Goal: Task Accomplishment & Management: Use online tool/utility

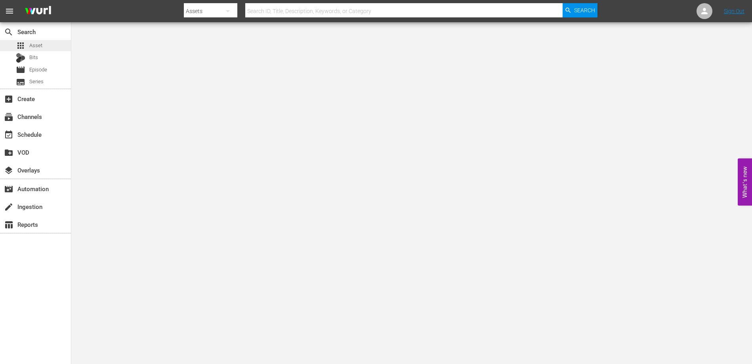
click at [32, 42] on span "Asset" at bounding box center [35, 46] width 13 height 8
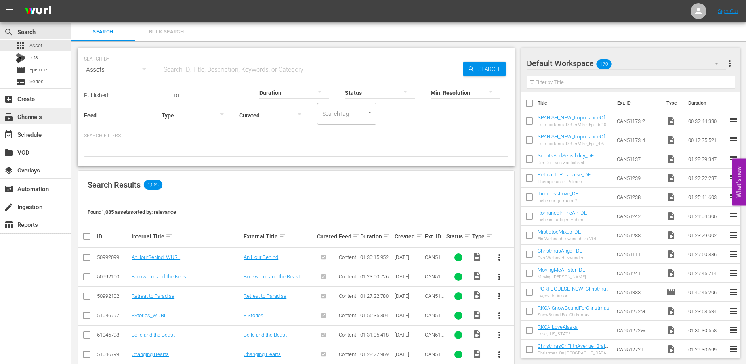
click at [35, 116] on div "subscriptions Channels" at bounding box center [22, 115] width 44 height 7
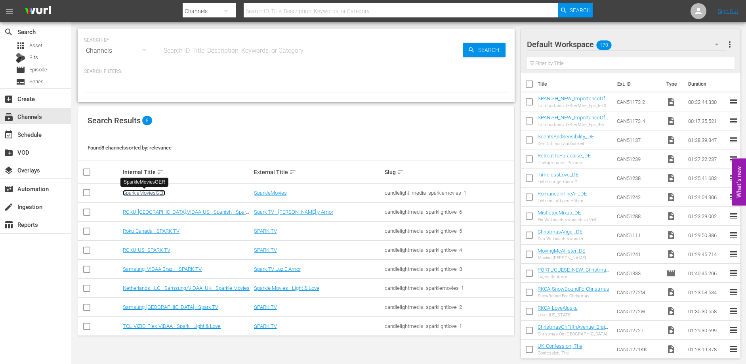
click at [147, 192] on link "SparkleMoviesGER" at bounding box center [144, 193] width 42 height 6
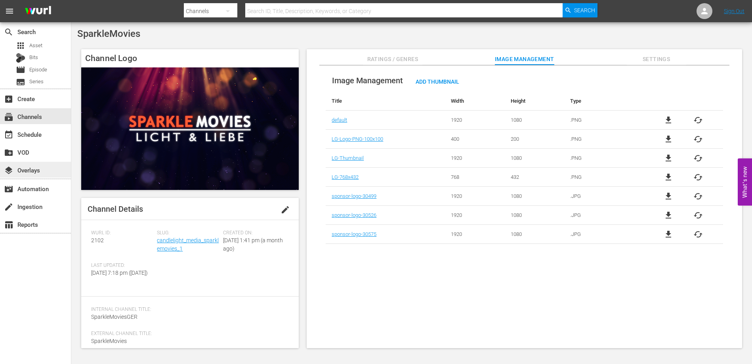
click at [37, 171] on div "layers Overlays" at bounding box center [22, 168] width 44 height 7
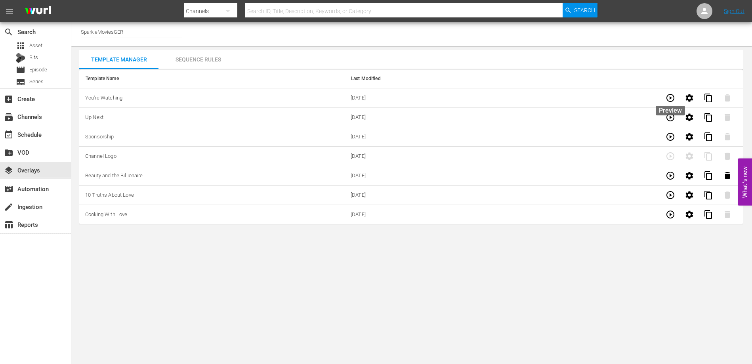
click at [669, 96] on icon "button" at bounding box center [671, 98] width 10 height 10
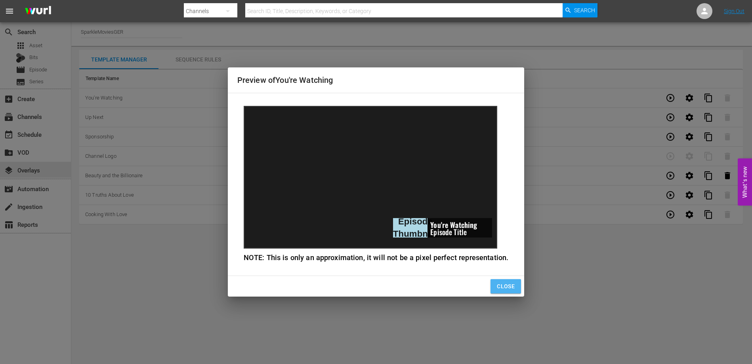
click at [507, 284] on span "Close" at bounding box center [506, 286] width 18 height 10
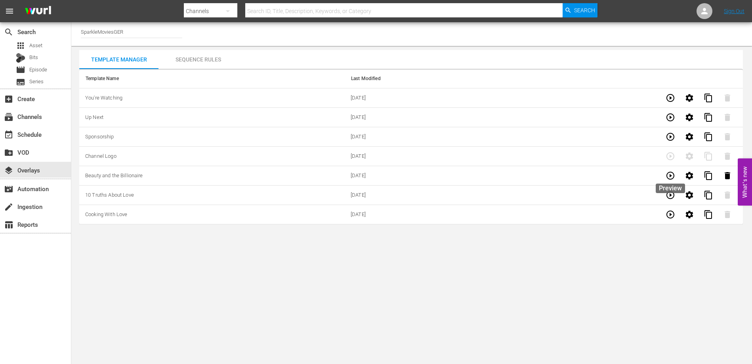
click at [673, 175] on icon "button" at bounding box center [671, 176] width 10 height 10
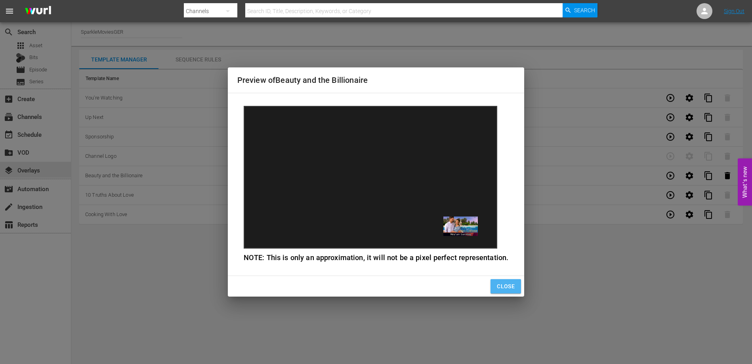
click at [500, 287] on span "Close" at bounding box center [506, 286] width 18 height 10
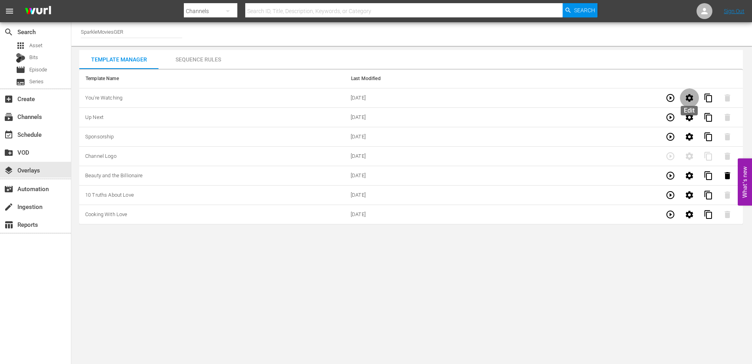
click at [690, 96] on icon "button" at bounding box center [690, 98] width 8 height 8
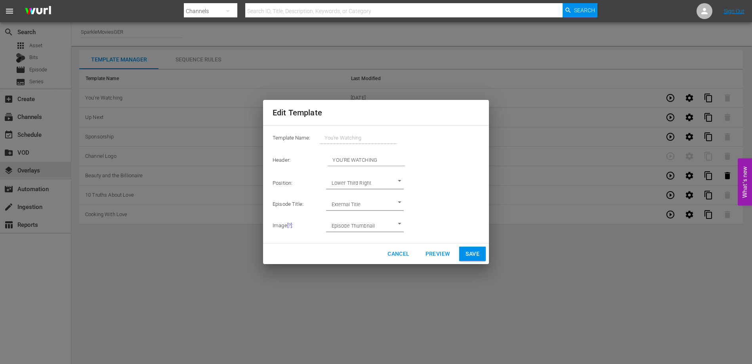
click at [432, 252] on span "Preview" at bounding box center [438, 254] width 25 height 10
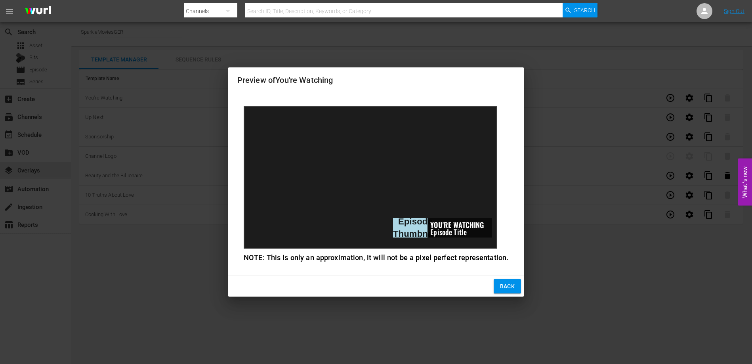
click at [501, 290] on span "Back" at bounding box center [507, 286] width 15 height 10
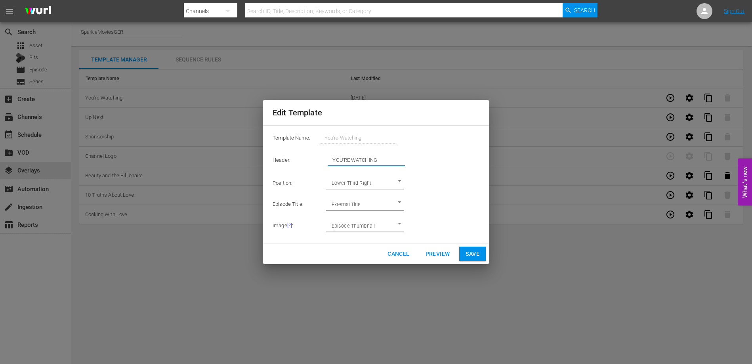
click at [385, 160] on input "YOU'RE WATCHING" at bounding box center [366, 160] width 77 height 11
paste input "Du siehst gerade"
click at [437, 255] on span "Preview" at bounding box center [438, 254] width 25 height 10
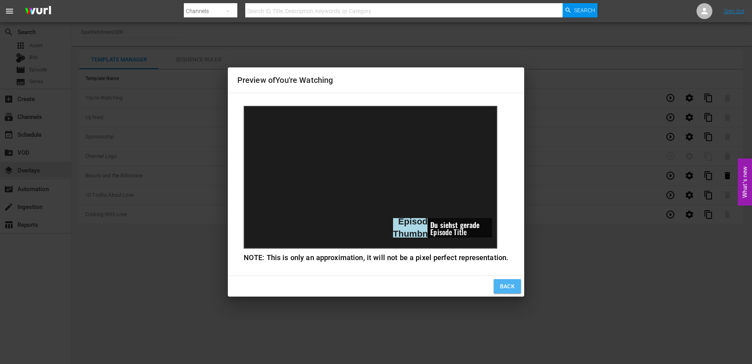
click at [512, 287] on span "Back" at bounding box center [507, 286] width 15 height 10
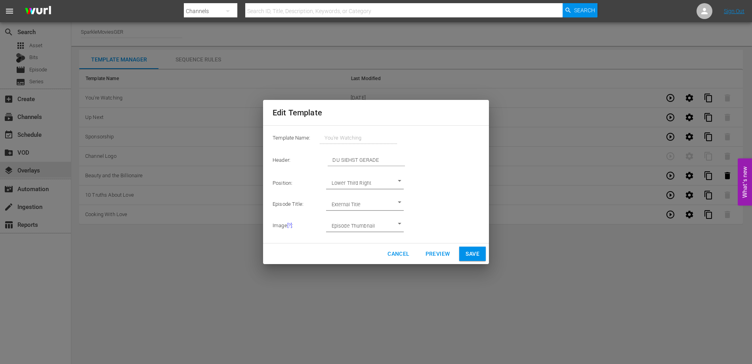
click at [474, 256] on span "Save" at bounding box center [473, 254] width 14 height 10
type input "YOU'RE WATCHING"
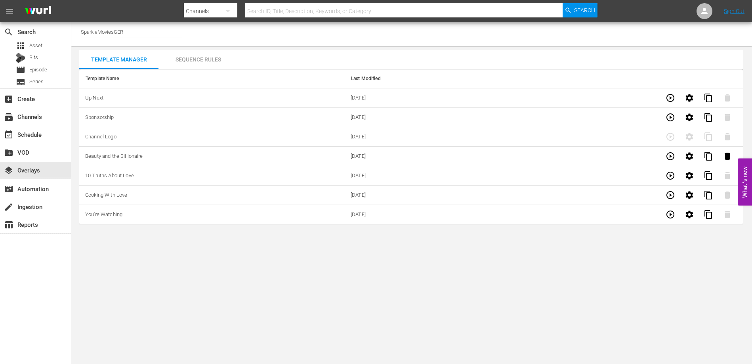
click at [671, 215] on icon "button" at bounding box center [671, 215] width 10 height 10
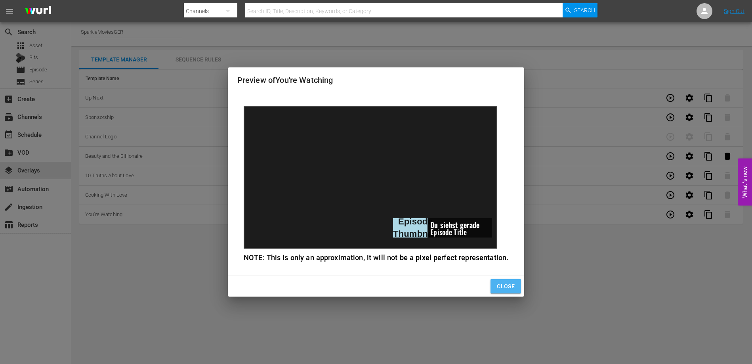
click at [509, 287] on span "Close" at bounding box center [506, 286] width 18 height 10
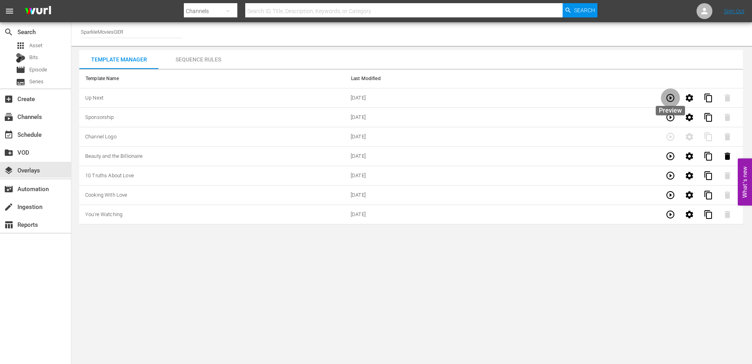
click at [672, 97] on icon "button" at bounding box center [671, 98] width 10 height 10
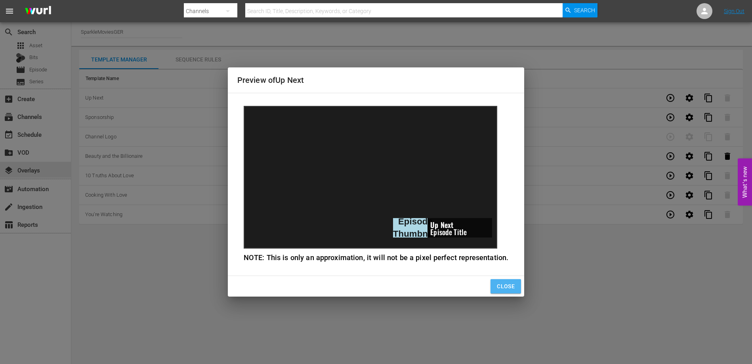
click at [503, 289] on span "Close" at bounding box center [506, 286] width 18 height 10
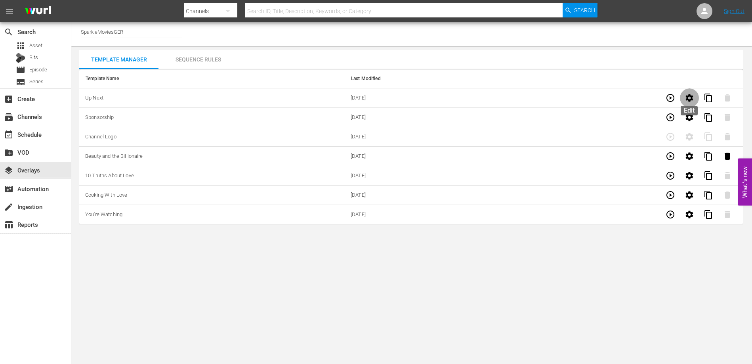
click at [688, 97] on icon "button" at bounding box center [690, 98] width 8 height 8
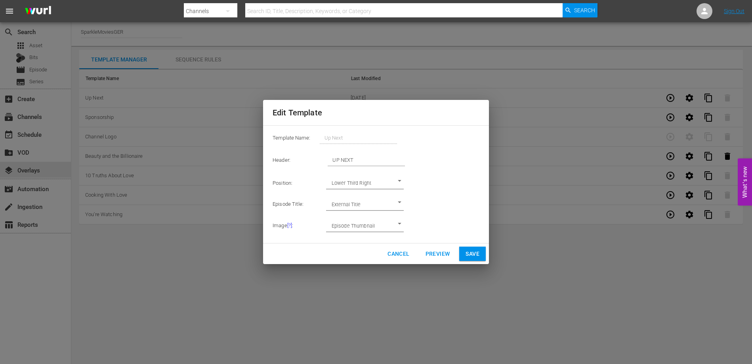
click at [371, 161] on input "UP NEXT" at bounding box center [366, 160] width 77 height 11
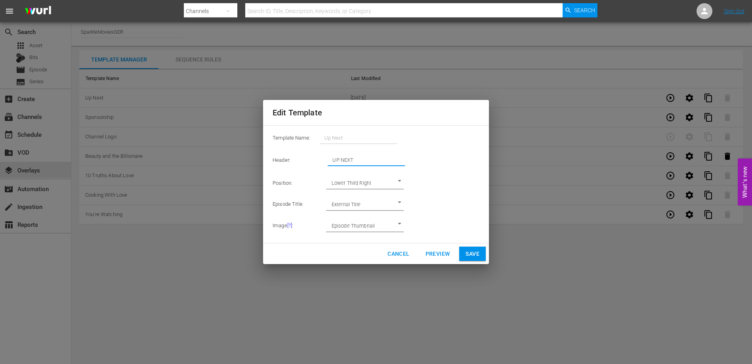
paste input "Als Nächstes"
click at [433, 253] on span "Preview" at bounding box center [438, 254] width 25 height 10
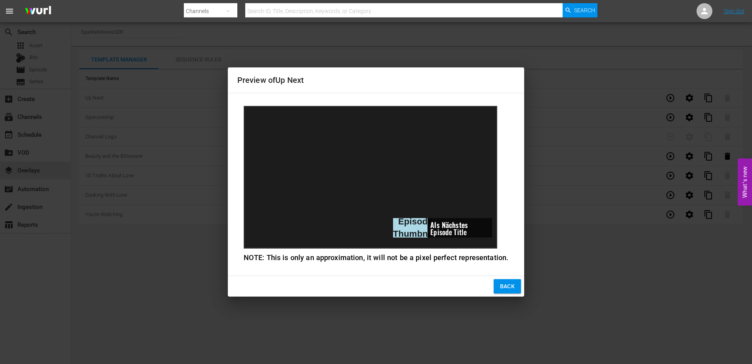
click at [505, 286] on span "Back" at bounding box center [507, 286] width 15 height 10
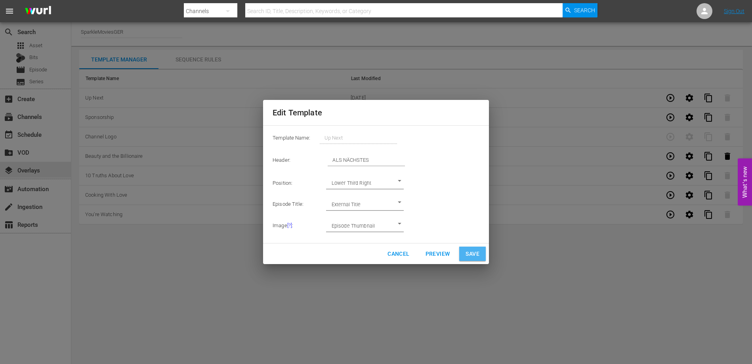
click at [477, 250] on span "Save" at bounding box center [473, 254] width 14 height 10
type input "UP NEXT"
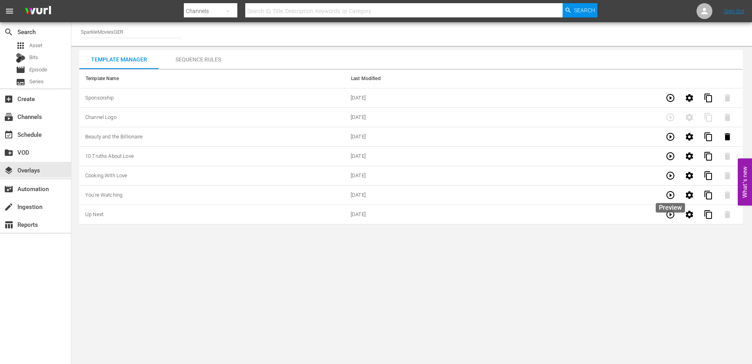
click at [671, 195] on icon "button" at bounding box center [670, 195] width 8 height 8
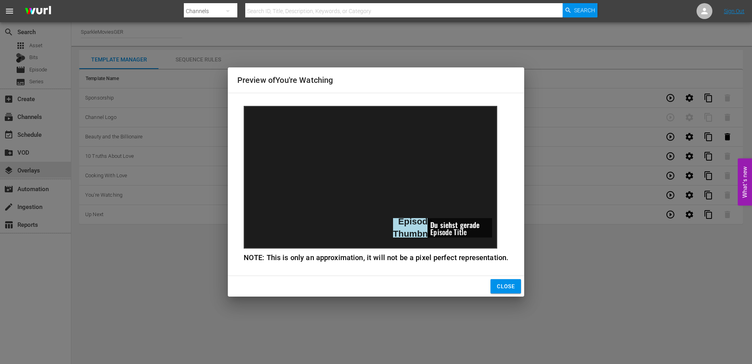
click at [502, 287] on span "Close" at bounding box center [506, 286] width 18 height 10
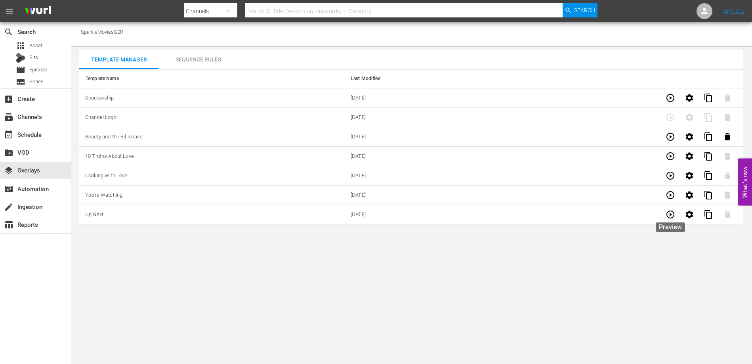
click at [672, 214] on icon "button" at bounding box center [671, 215] width 10 height 10
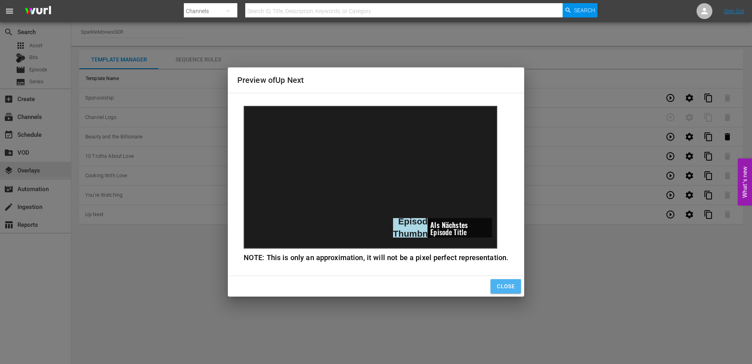
click at [504, 287] on span "Close" at bounding box center [506, 286] width 18 height 10
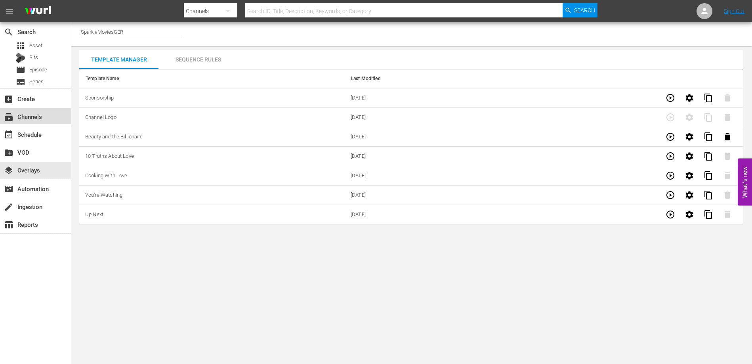
click at [30, 116] on div "subscriptions Channels" at bounding box center [22, 115] width 44 height 7
